Goal: Navigation & Orientation: Understand site structure

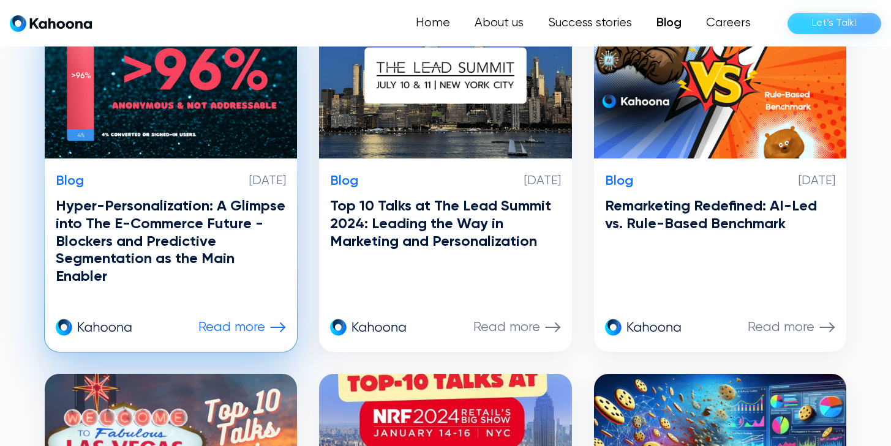
scroll to position [738, 0]
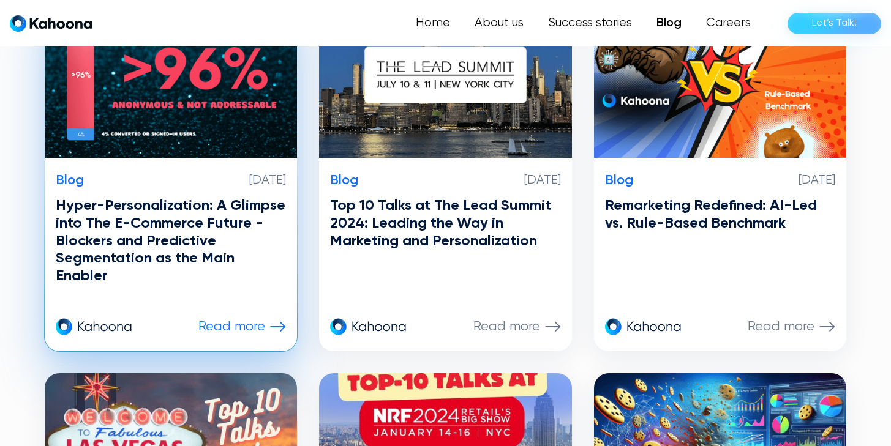
click at [147, 230] on h3 "Hyper-Personalization: A Glimpse into The E-Commerce Future - Blockers and Pred…" at bounding box center [171, 241] width 231 height 88
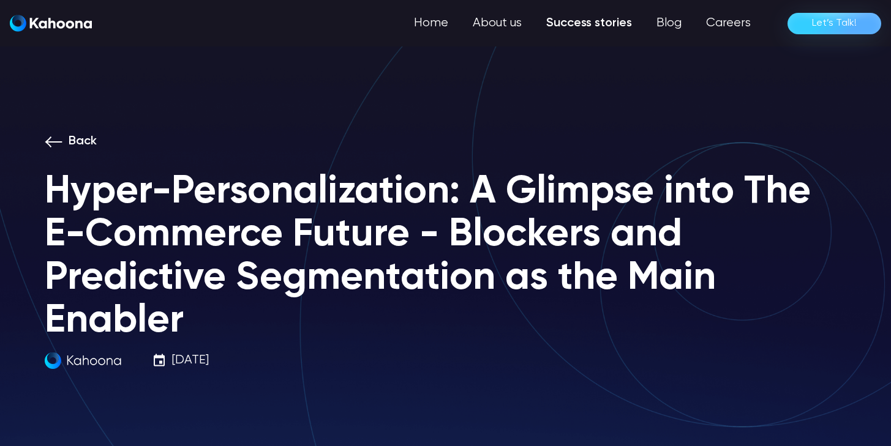
click at [582, 23] on link "Success stories" at bounding box center [589, 23] width 110 height 24
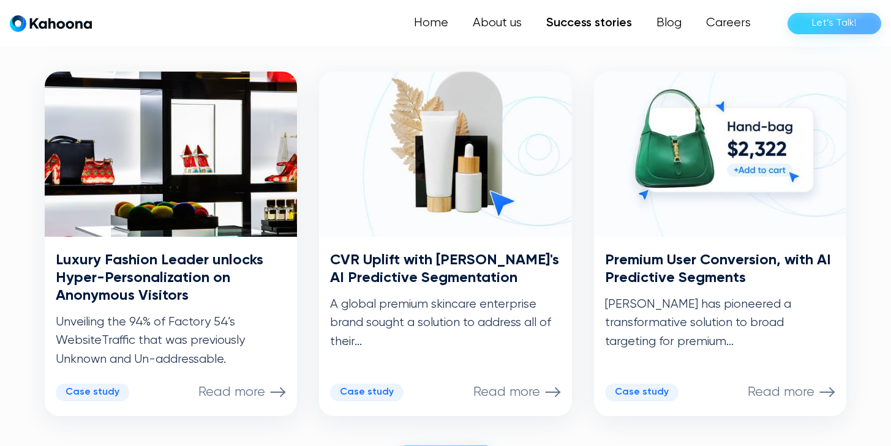
scroll to position [602, 0]
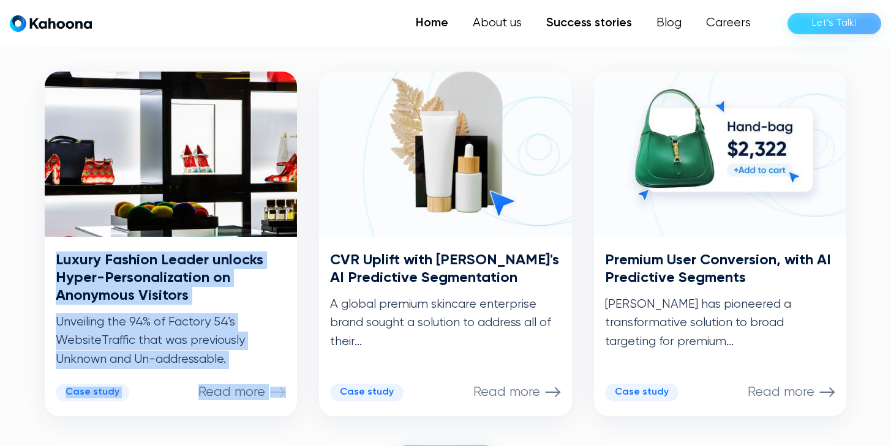
click at [428, 18] on link "Home" at bounding box center [431, 23] width 57 height 24
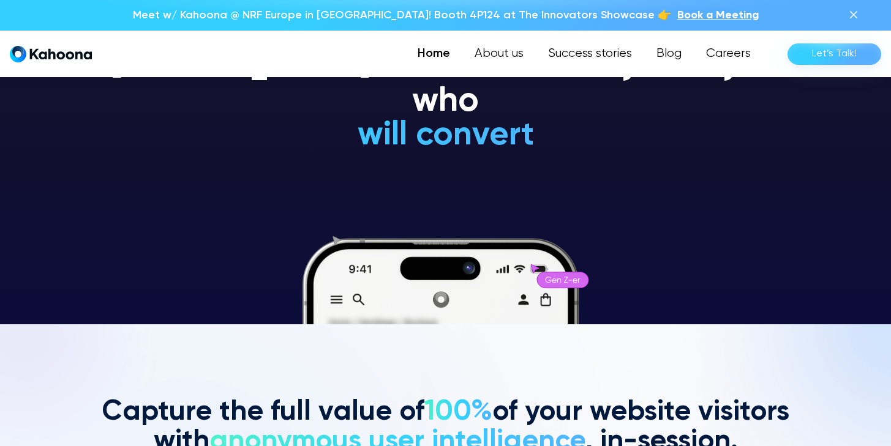
scroll to position [122, 0]
